Goal: Navigation & Orientation: Understand site structure

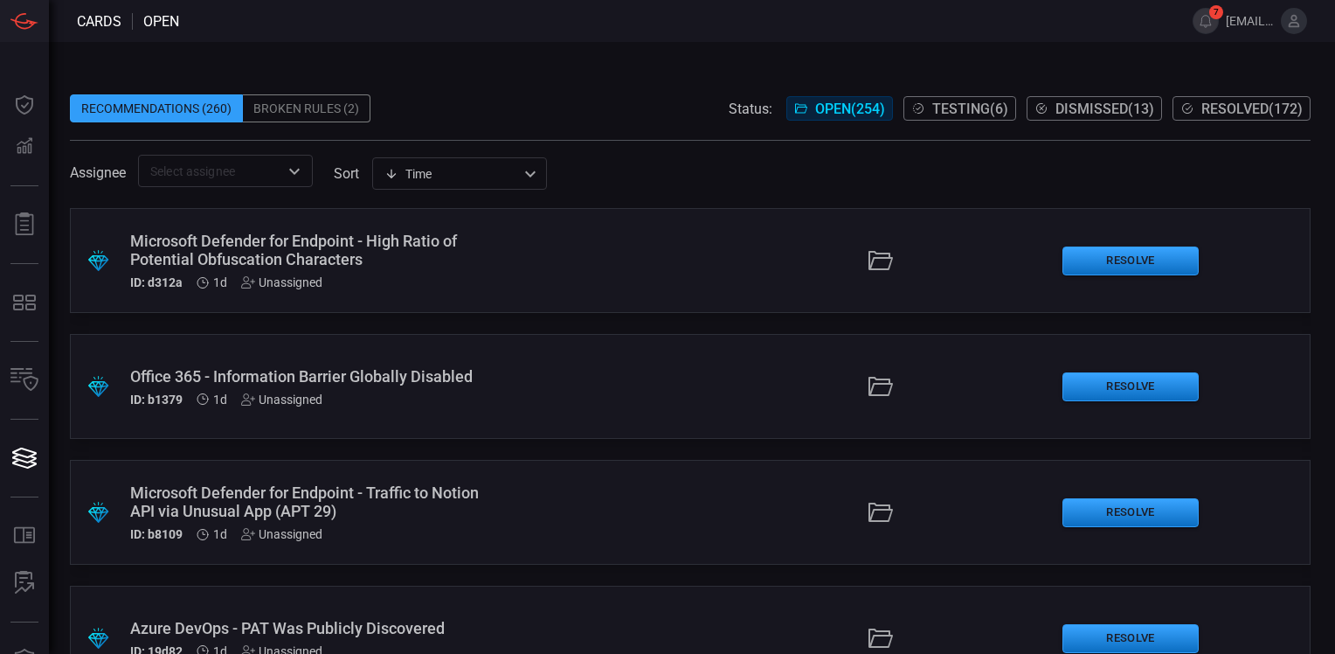
click at [636, 111] on div "Recommendations (260) Broken Rules (2) Status: Open ( 254 ) Testing ( 6 ) Dismi…" at bounding box center [690, 108] width 1241 height 28
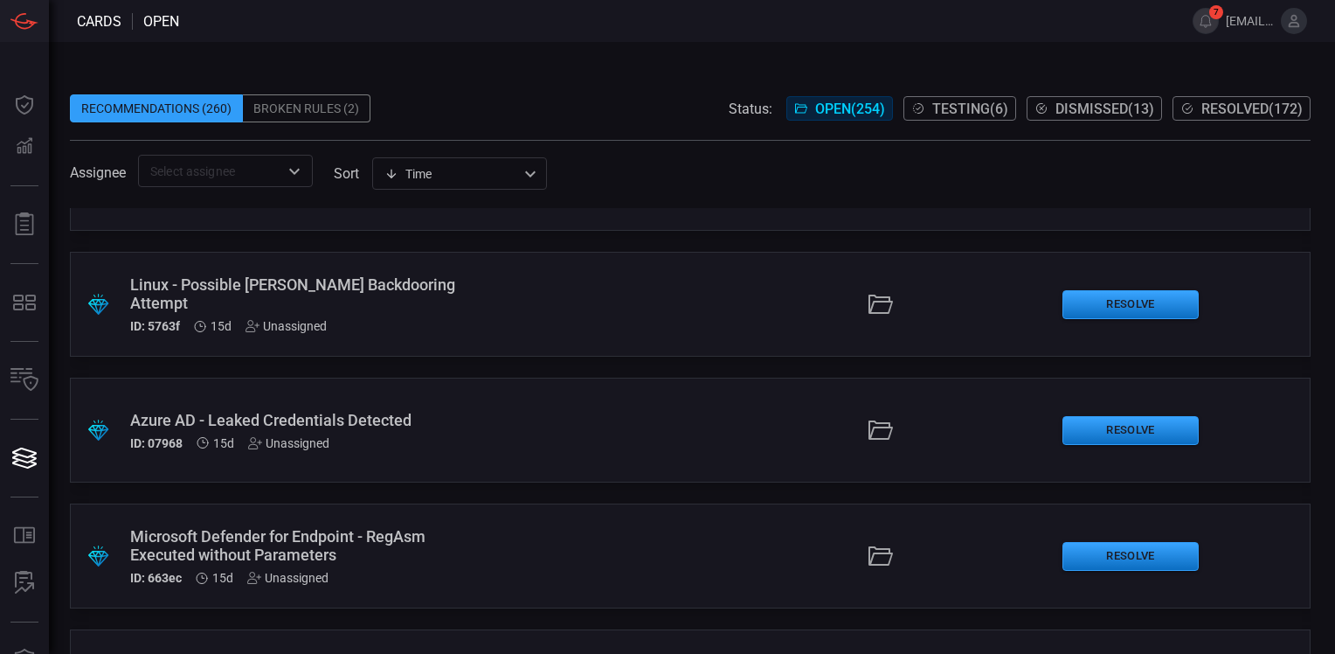
scroll to position [1224, 0]
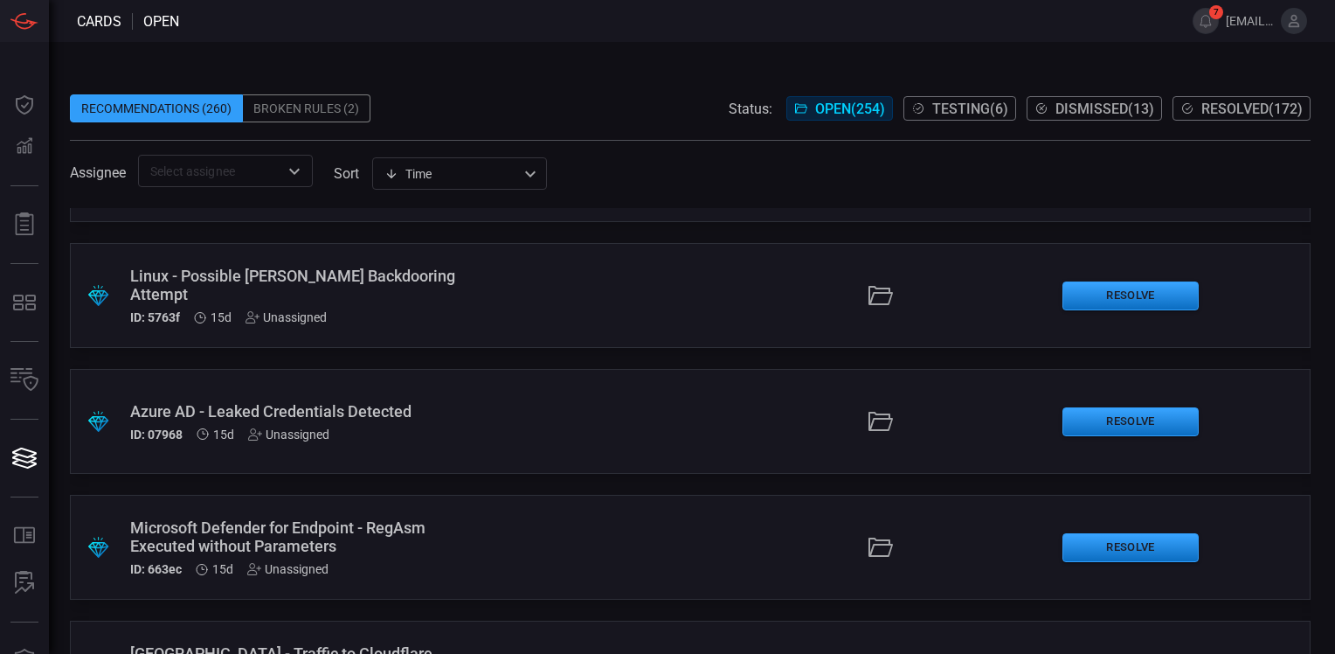
click at [391, 416] on div "Azure AD - Leaked Credentials Detected" at bounding box center [310, 411] width 360 height 18
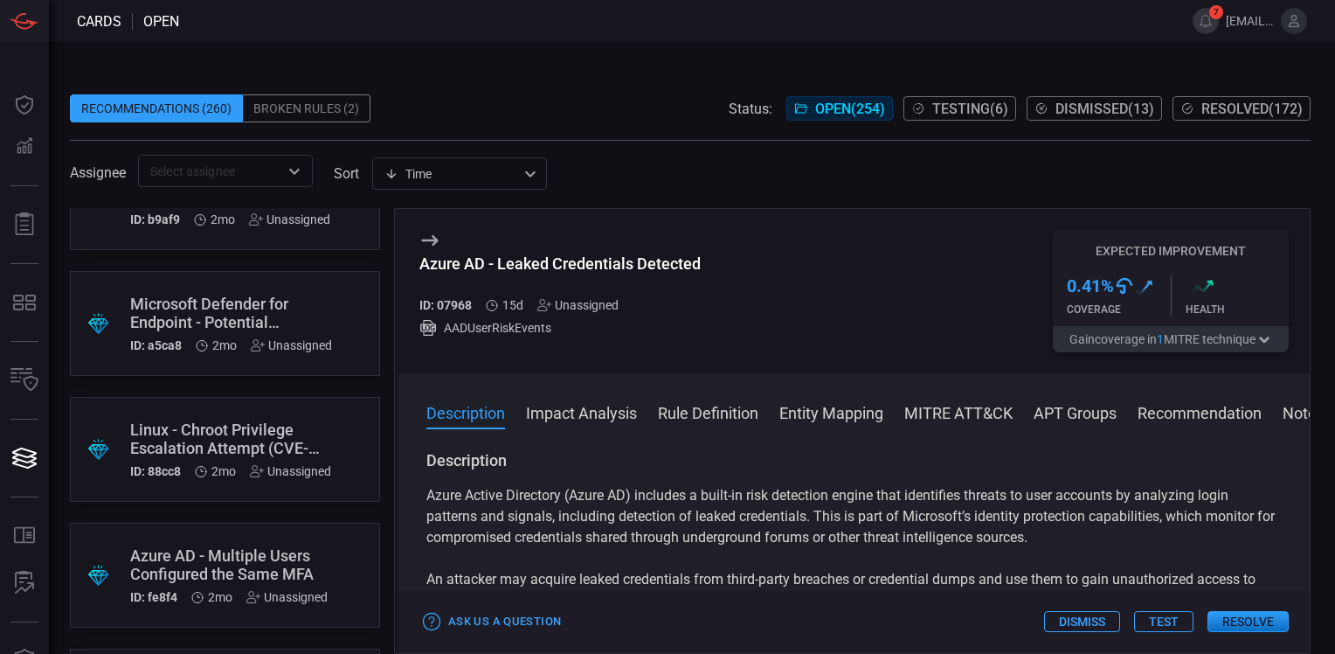
scroll to position [4982, 0]
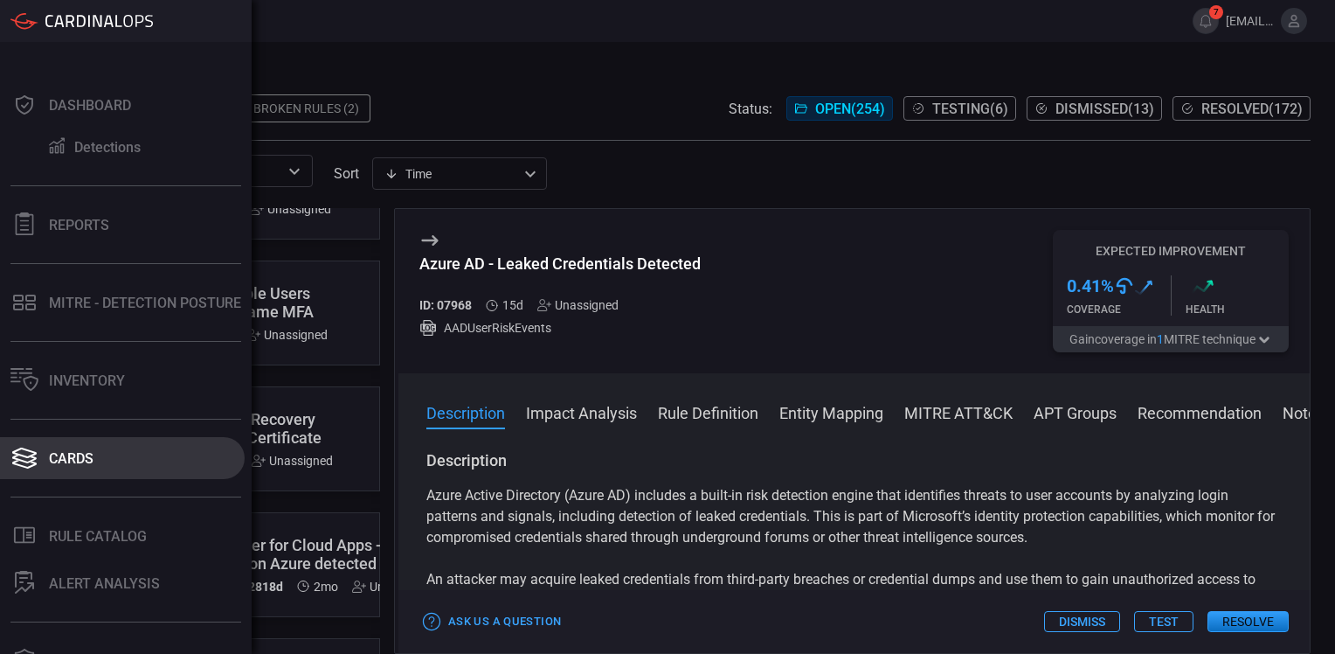
click at [78, 453] on div "Cards" at bounding box center [71, 458] width 45 height 17
drag, startPoint x: 75, startPoint y: 456, endPoint x: 77, endPoint y: 470, distance: 14.1
click at [75, 456] on div "Cards" at bounding box center [71, 458] width 45 height 17
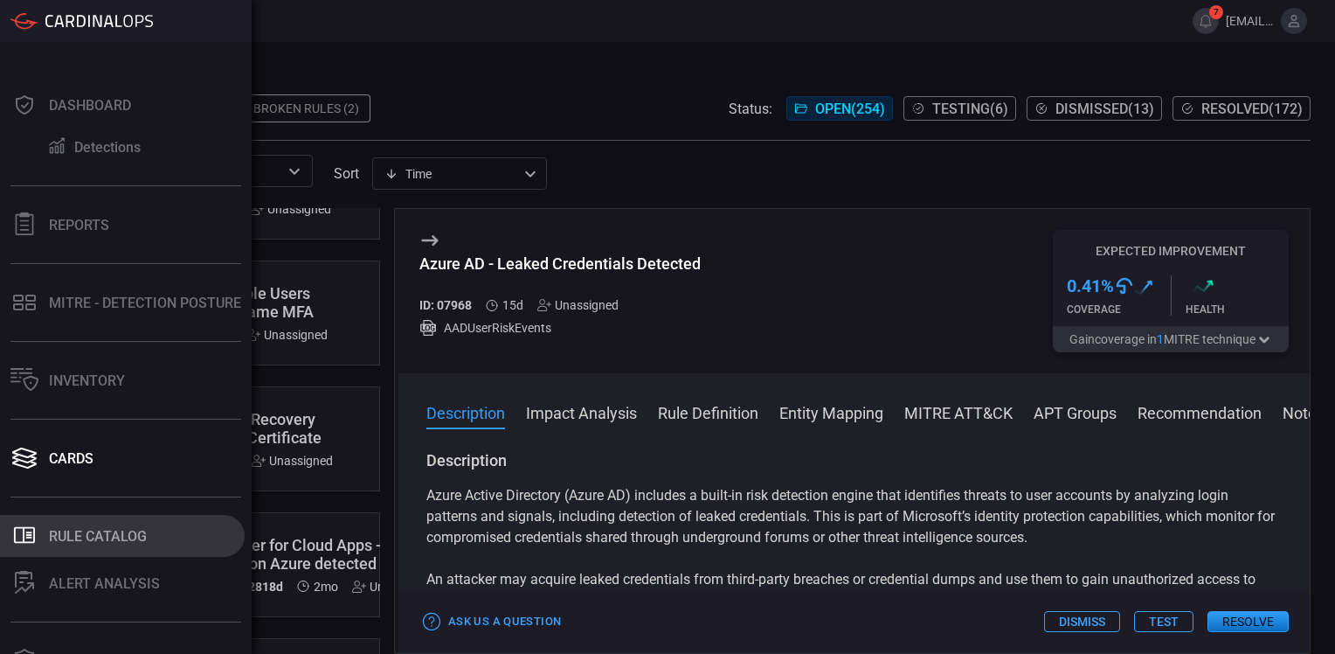
click at [94, 531] on div "Rule Catalog" at bounding box center [98, 536] width 98 height 17
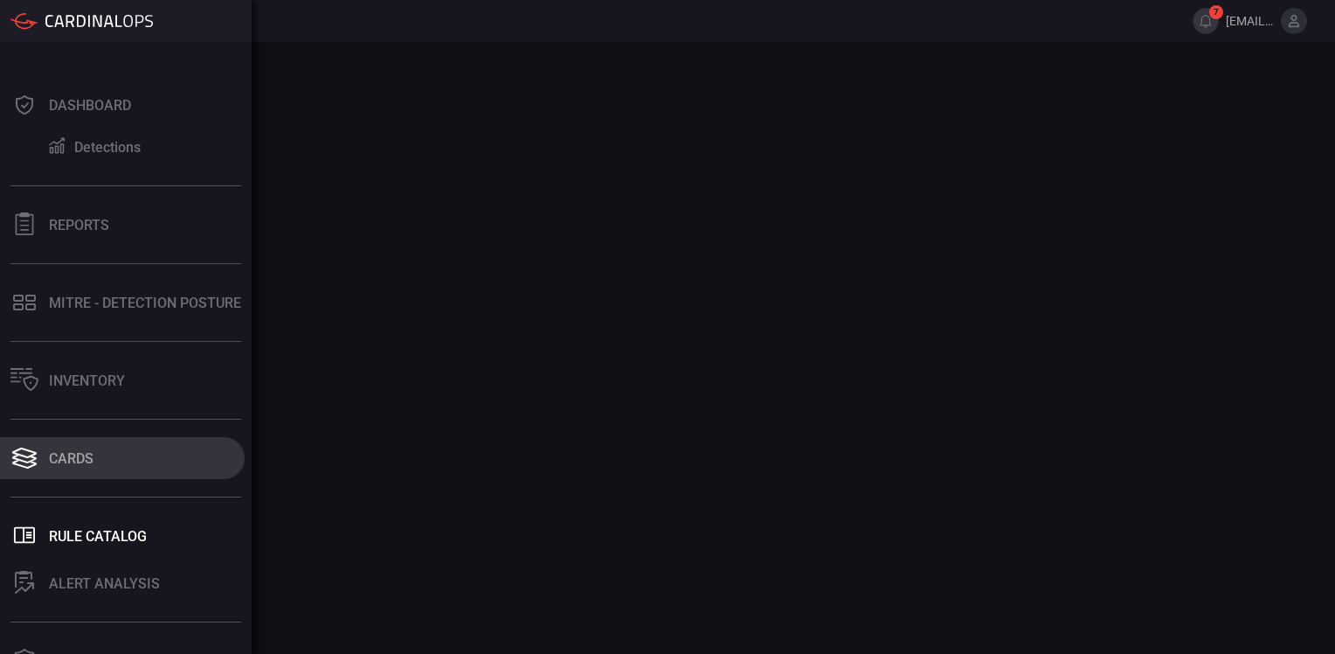
click at [31, 456] on icon at bounding box center [24, 458] width 24 height 9
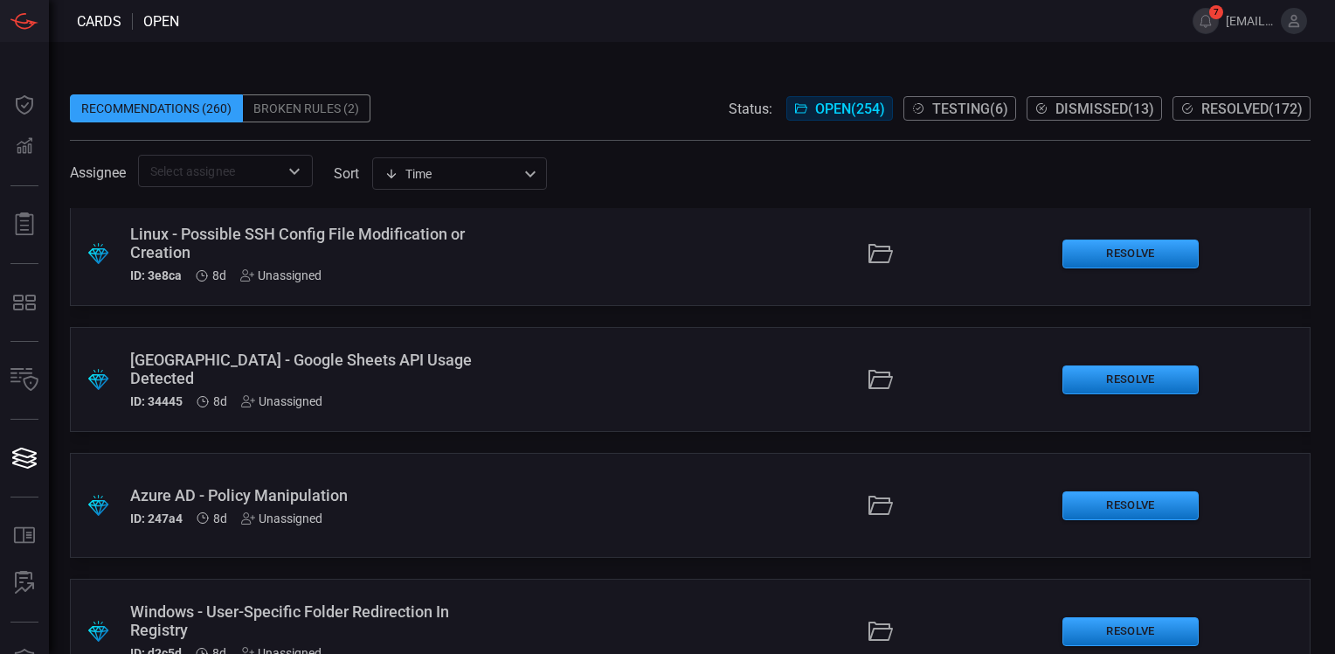
scroll to position [699, 0]
